Goal: Information Seeking & Learning: Learn about a topic

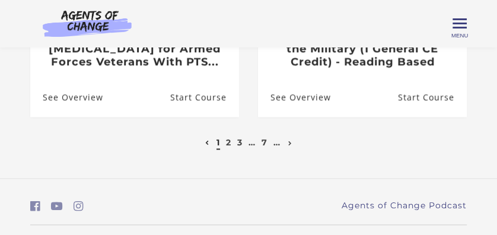
scroll to position [799, 0]
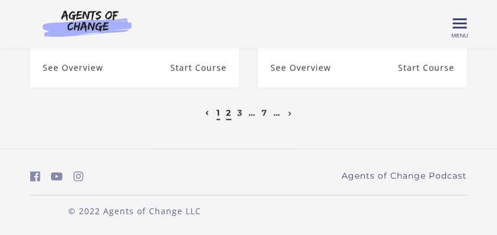
click at [228, 116] on link "2" at bounding box center [228, 112] width 5 height 11
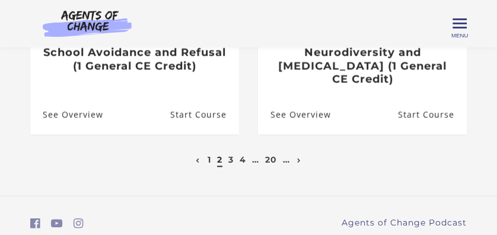
scroll to position [775, 0]
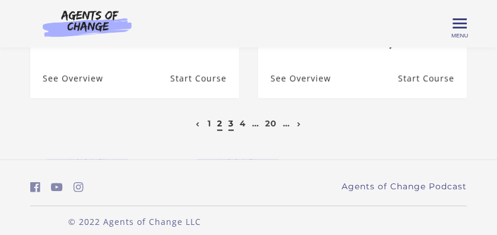
click at [233, 118] on link "3" at bounding box center [230, 123] width 5 height 11
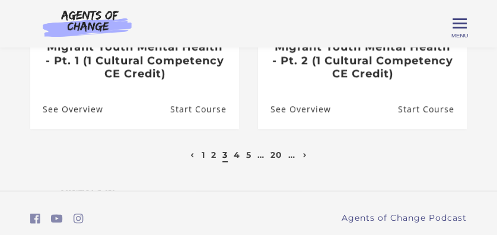
scroll to position [775, 0]
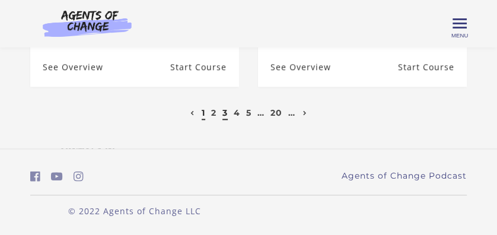
click at [202, 113] on link "1" at bounding box center [203, 112] width 4 height 11
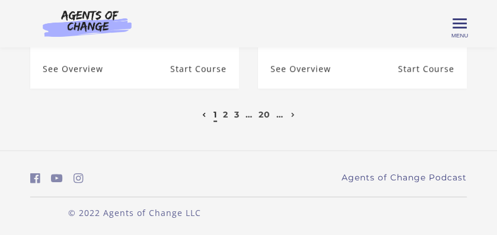
scroll to position [801, 0]
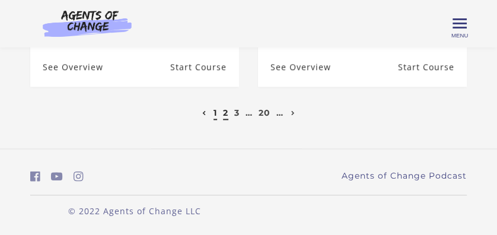
click at [224, 111] on link "2" at bounding box center [225, 112] width 5 height 11
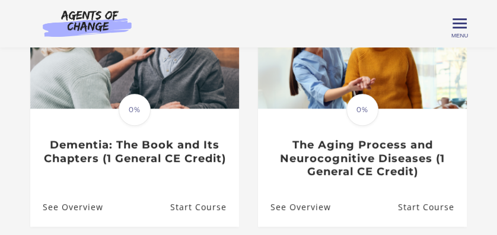
scroll to position [414, 0]
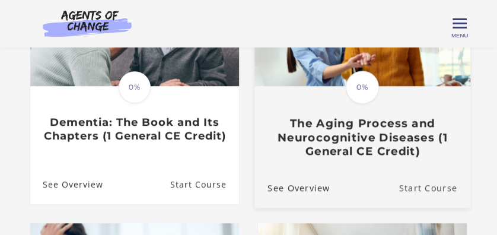
click at [414, 190] on link "Start Course" at bounding box center [434, 188] width 71 height 40
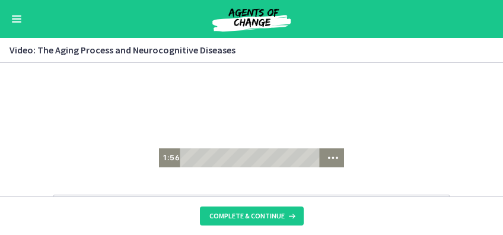
click at [268, 137] on div at bounding box center [251, 115] width 185 height 104
